Goal: Navigation & Orientation: Find specific page/section

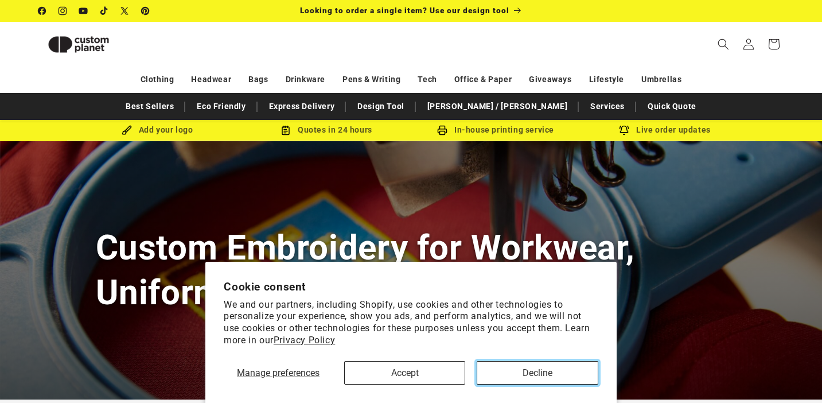
click at [554, 375] on button "Decline" at bounding box center [537, 373] width 121 height 24
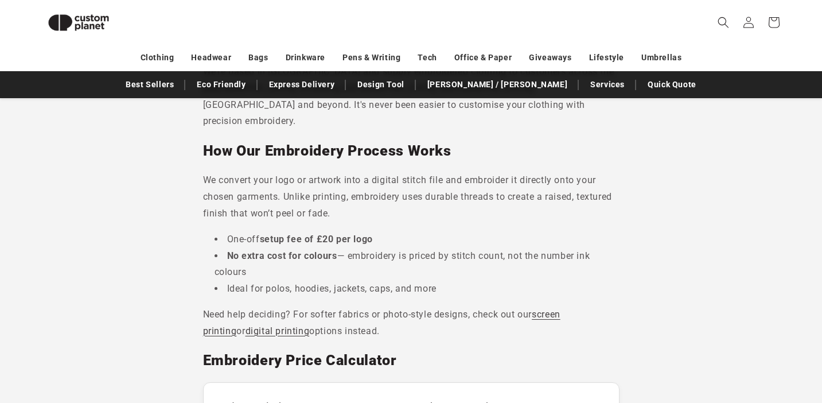
scroll to position [427, 0]
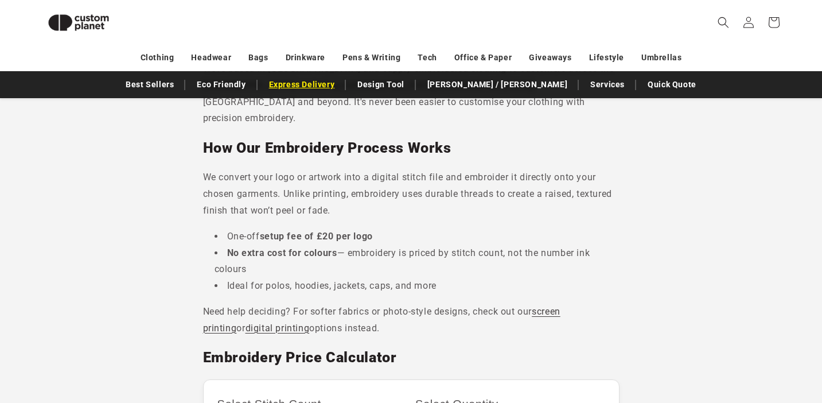
click at [341, 83] on link "Express Delivery" at bounding box center [301, 85] width 77 height 20
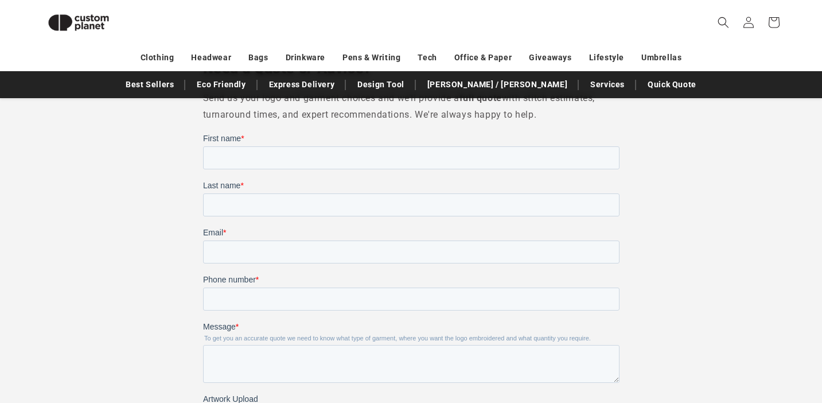
scroll to position [877, 0]
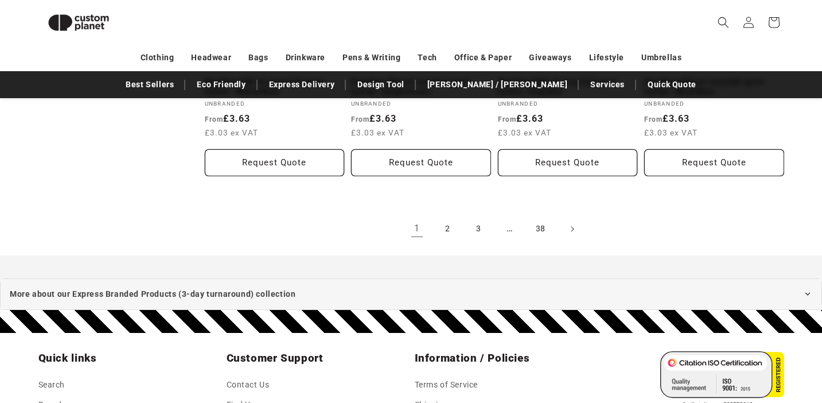
scroll to position [1420, 0]
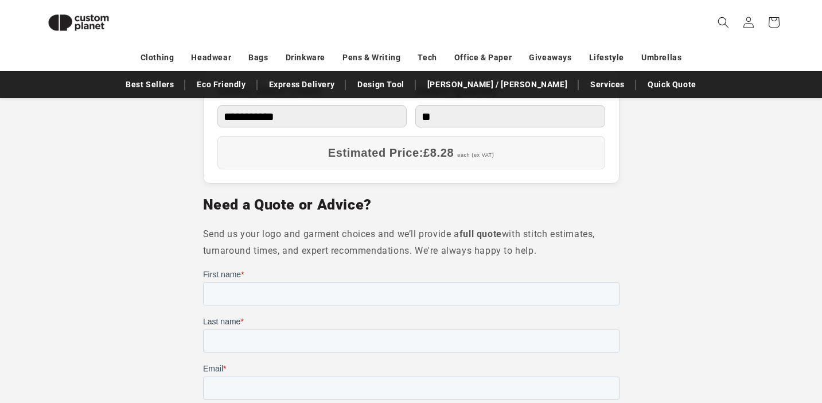
scroll to position [740, 0]
